Goal: Information Seeking & Learning: Find specific fact

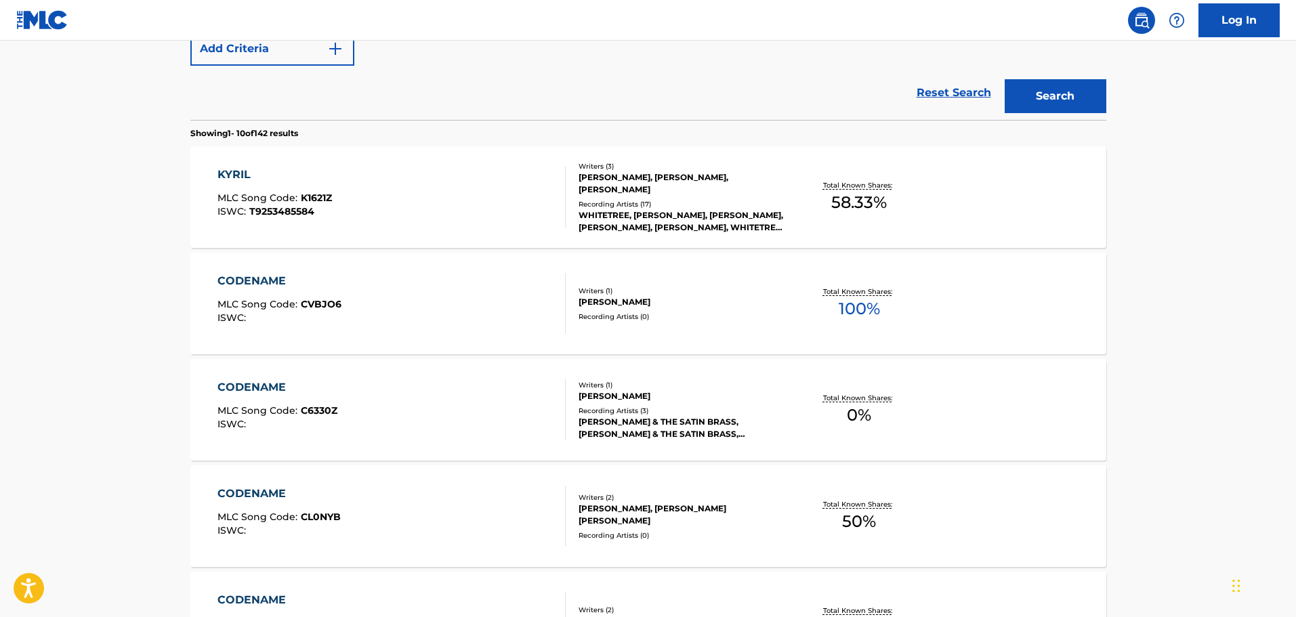
scroll to position [68, 0]
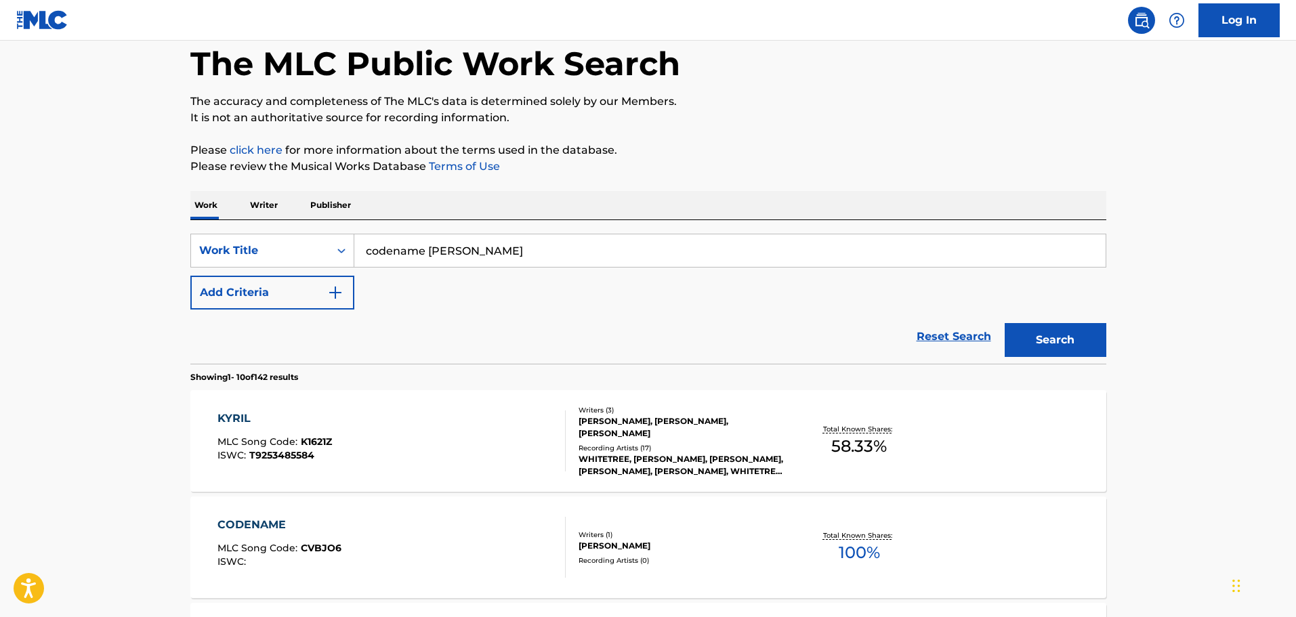
click at [403, 293] on div "SearchWithCriteria9a6e0967-f5a4-4165-9d16-2eaccb4b54ba Work Title codename kyri…" at bounding box center [648, 272] width 916 height 76
click at [337, 306] on button "Add Criteria" at bounding box center [272, 293] width 164 height 34
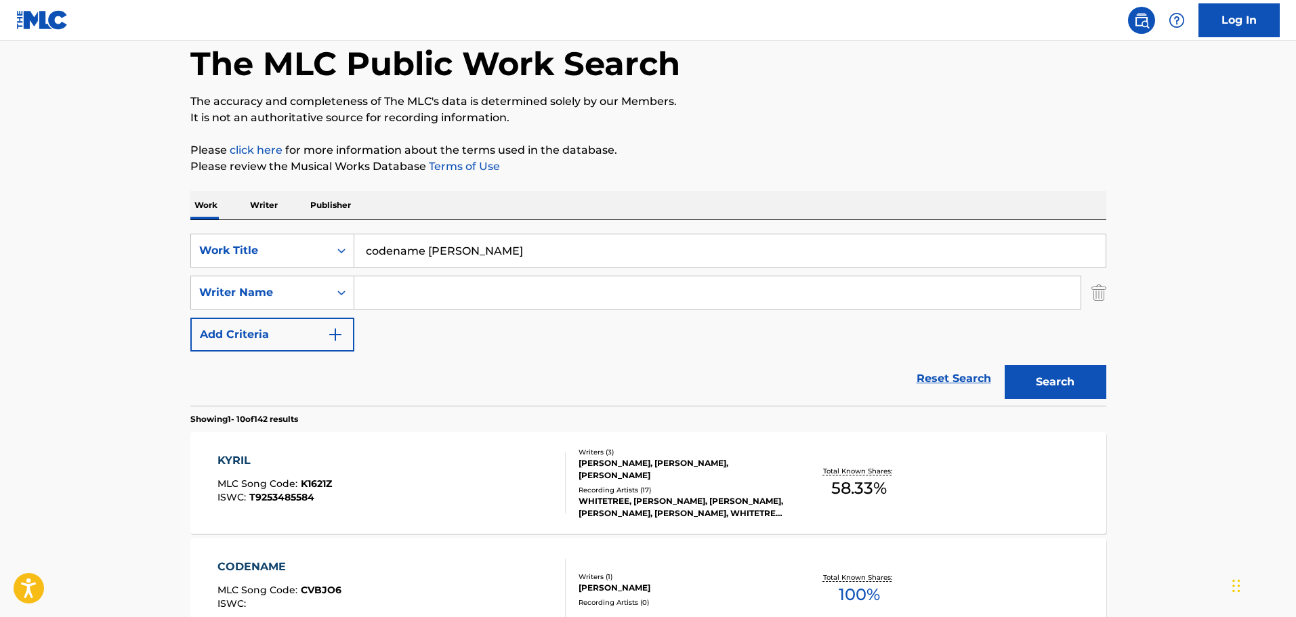
click at [403, 294] on input "Search Form" at bounding box center [717, 292] width 726 height 33
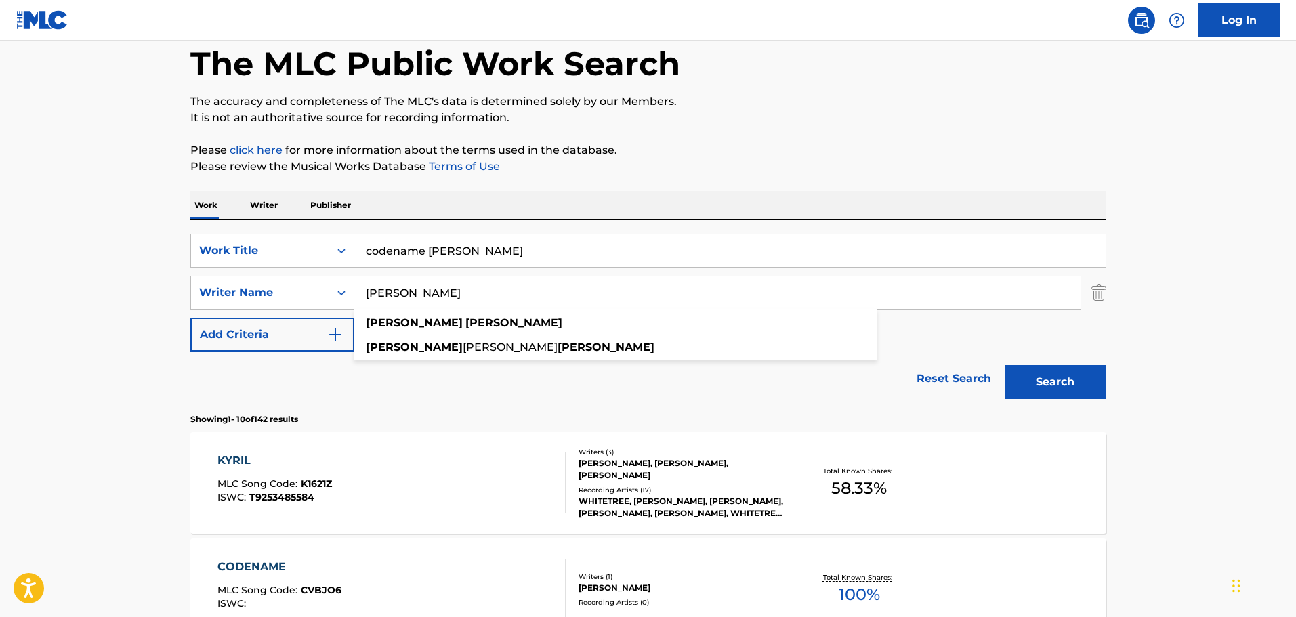
type input "[PERSON_NAME]"
click at [1041, 379] on button "Search" at bounding box center [1056, 382] width 102 height 34
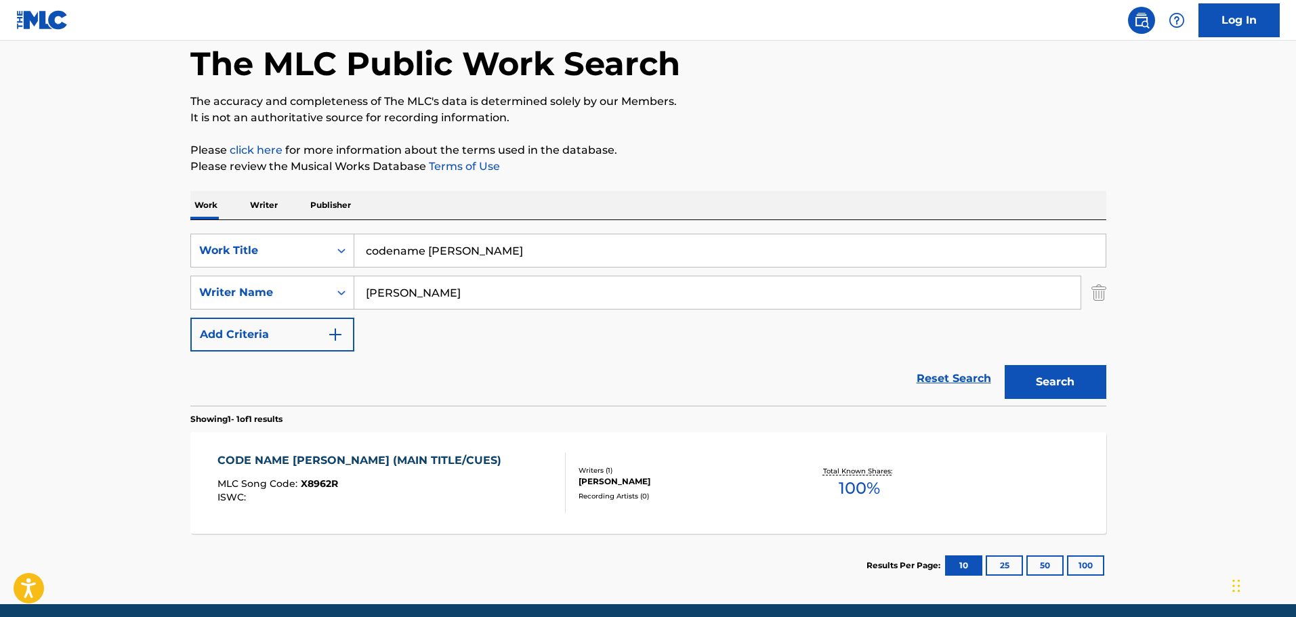
click at [387, 454] on div "CODE NAME [PERSON_NAME] (MAIN TITLE/CUES)" at bounding box center [363, 461] width 291 height 16
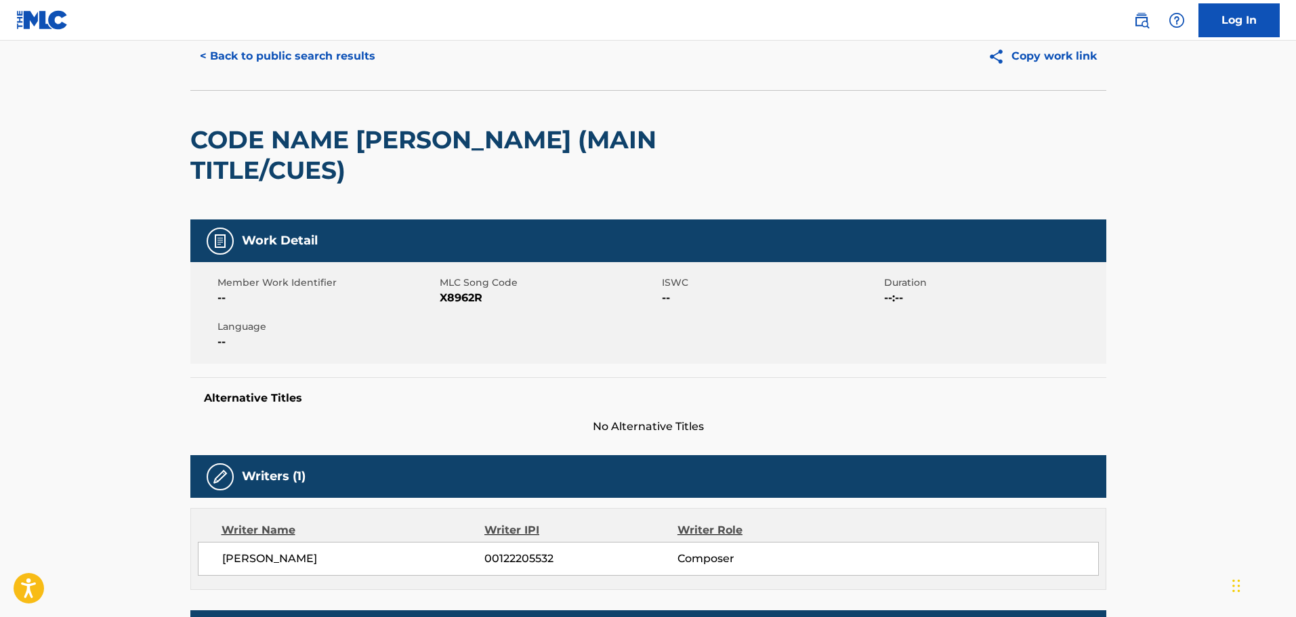
scroll to position [271, 0]
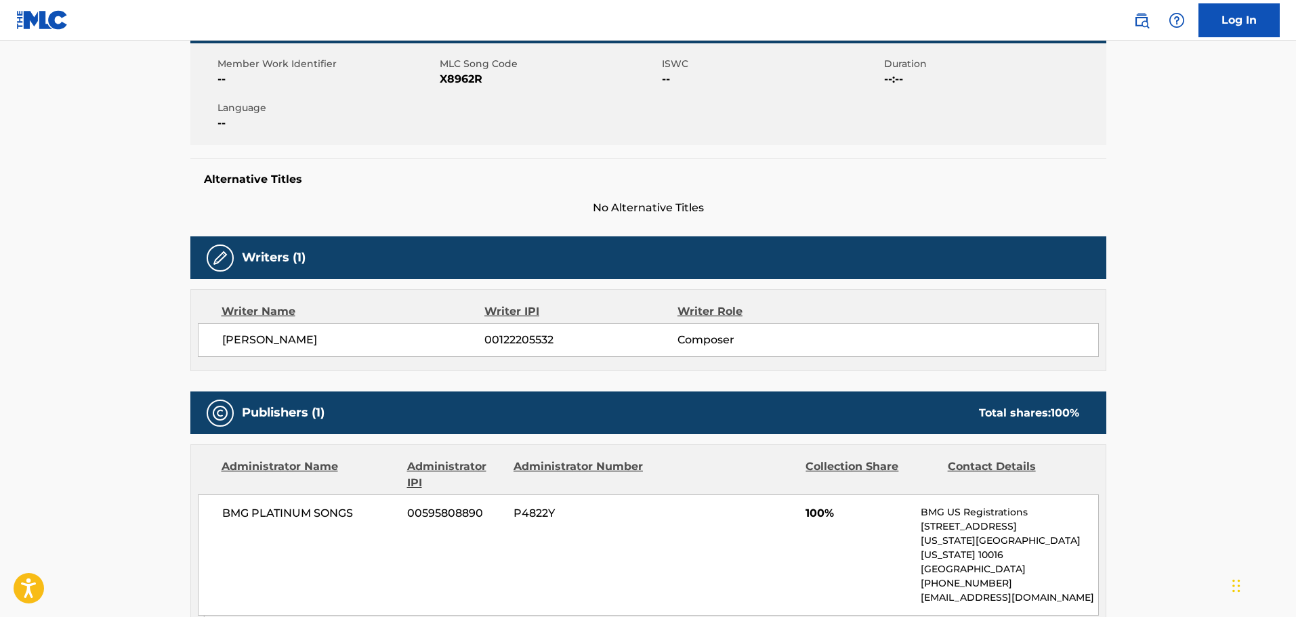
drag, startPoint x: 106, startPoint y: 1, endPoint x: 108, endPoint y: 314, distance: 313.8
click at [102, 319] on main "< Back to public search results Copy work link CODE NAME KYRIL (MAIN TITLE/CUES…" at bounding box center [648, 294] width 1296 height 1048
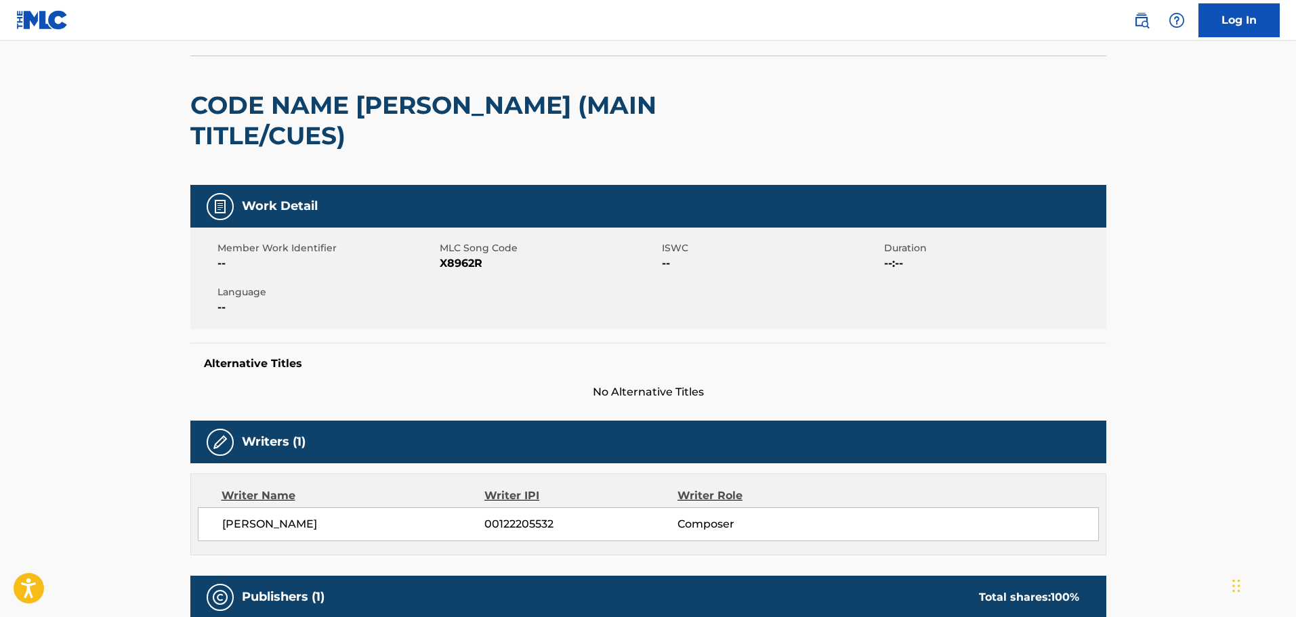
scroll to position [68, 0]
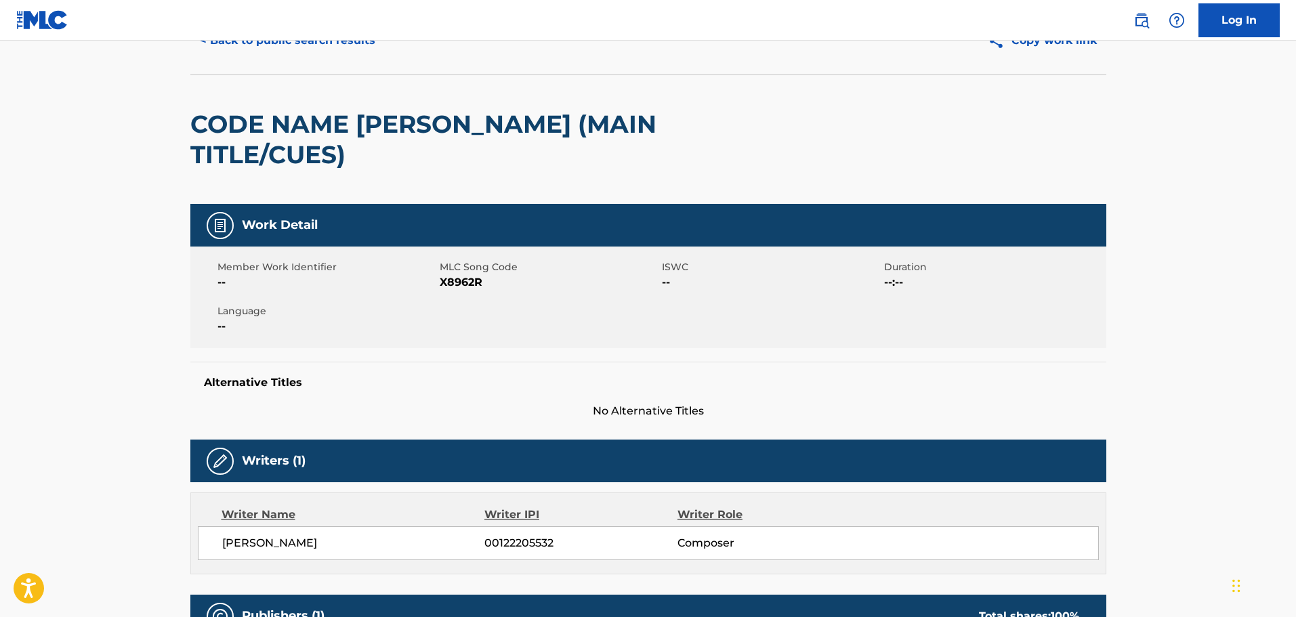
drag, startPoint x: 74, startPoint y: 1, endPoint x: 699, endPoint y: 96, distance: 632.0
click at [699, 96] on div "CODE NAME [PERSON_NAME] (MAIN TITLE/CUES)" at bounding box center [648, 139] width 916 height 129
click at [365, 114] on h2 "CODE NAME [PERSON_NAME] (MAIN TITLE/CUES)" at bounding box center [465, 139] width 550 height 61
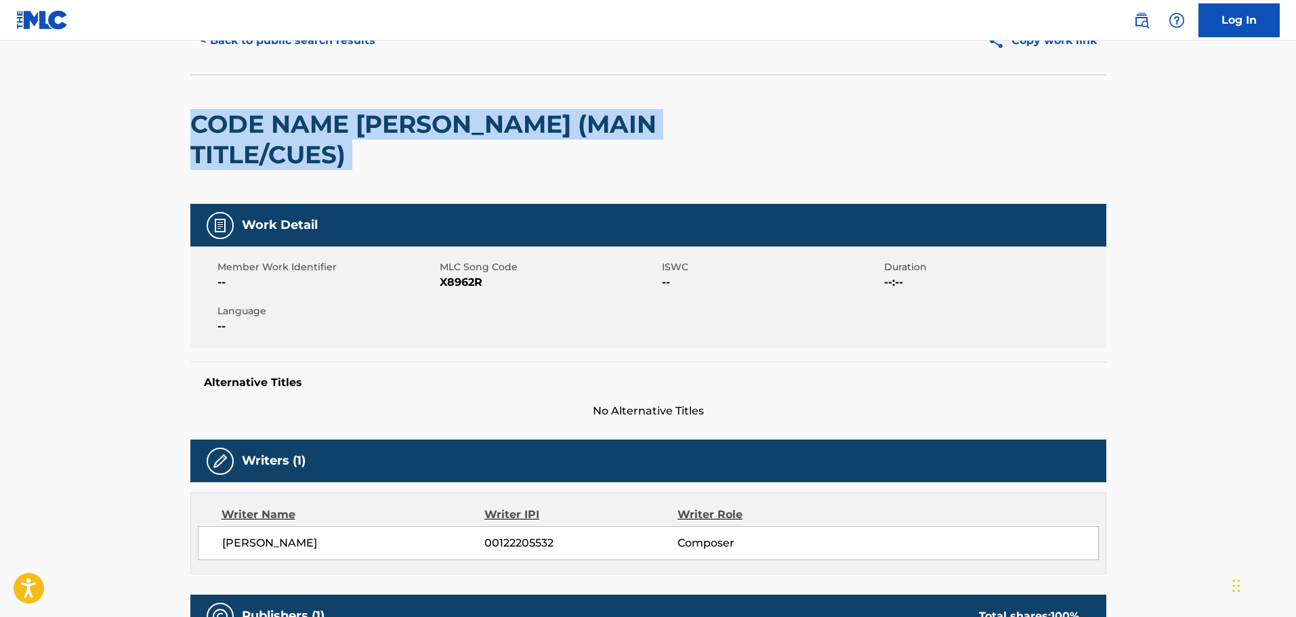
click at [365, 114] on h2 "CODE NAME [PERSON_NAME] (MAIN TITLE/CUES)" at bounding box center [465, 139] width 550 height 61
copy div "CODE NAME [PERSON_NAME] (MAIN TITLE/CUES)"
